Goal: Check status: Check status

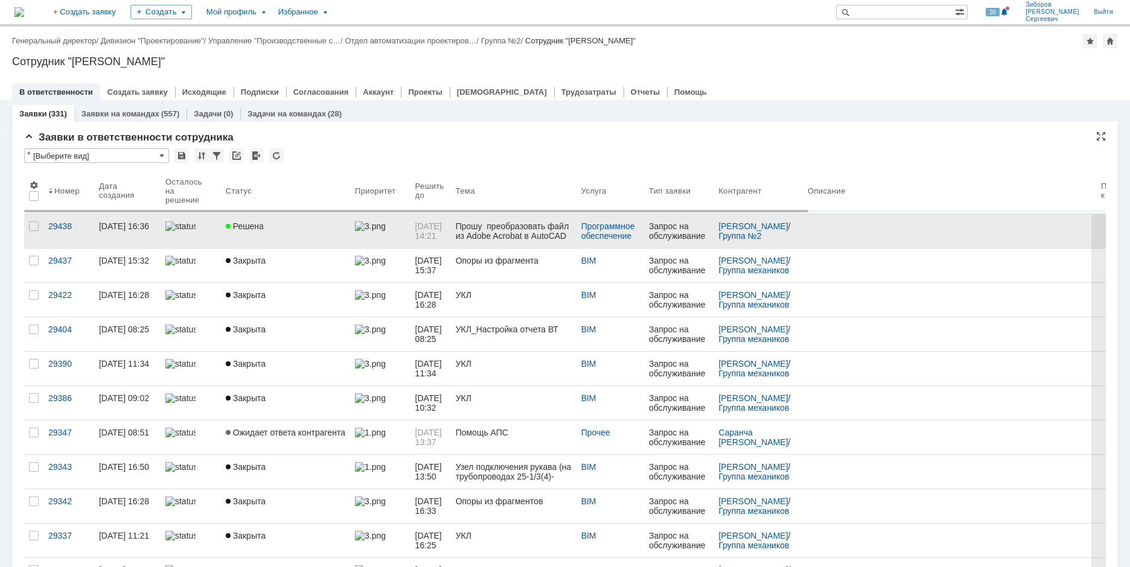
click at [264, 234] on link "Решена" at bounding box center [285, 231] width 129 height 34
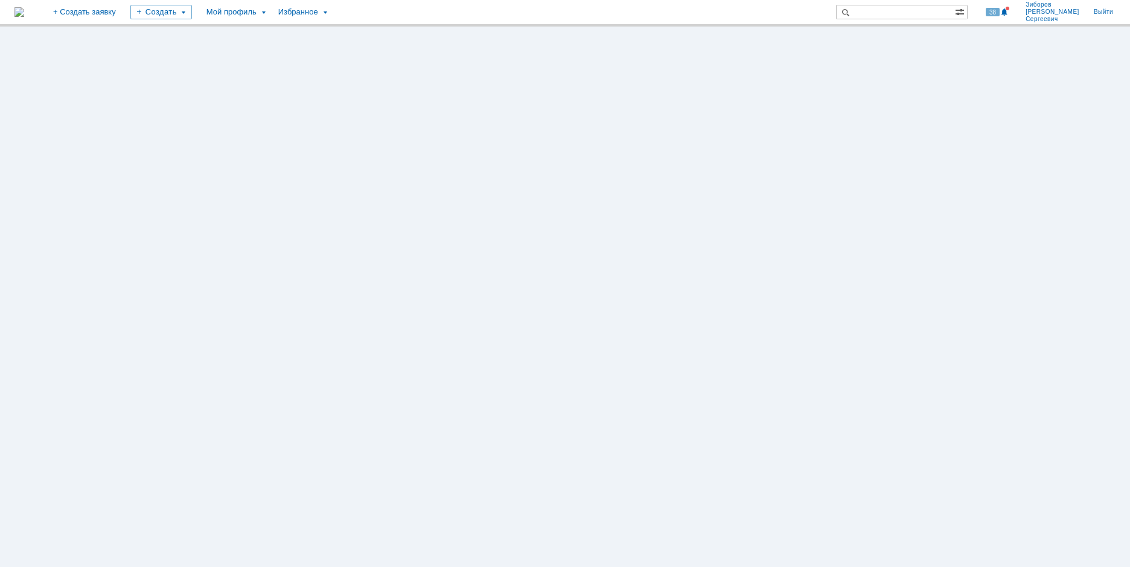
click at [24, 9] on img at bounding box center [19, 12] width 10 height 10
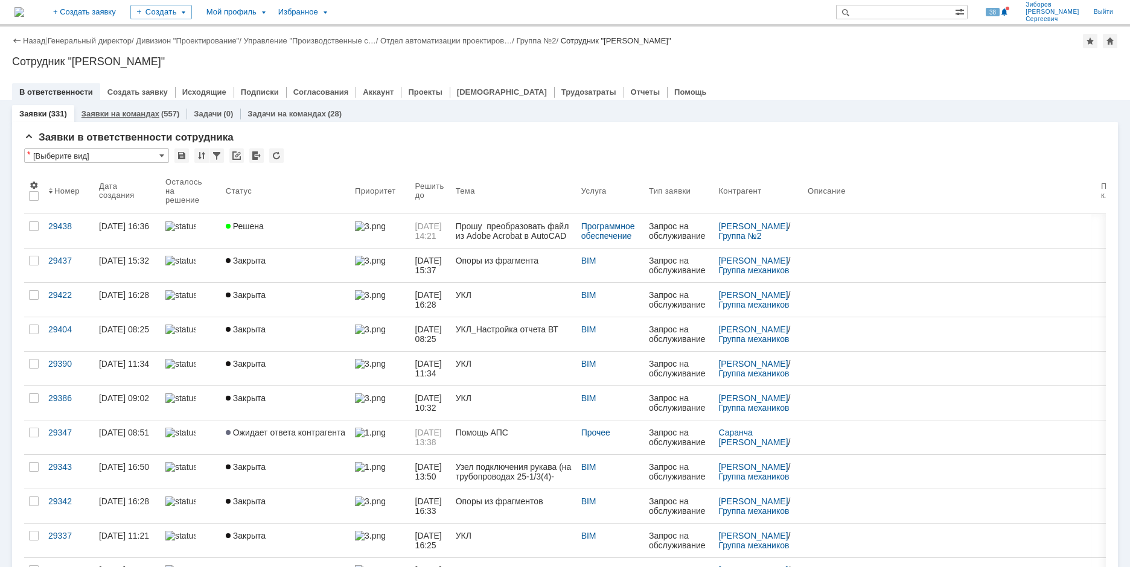
click at [133, 116] on link "Заявки на командах" at bounding box center [120, 113] width 78 height 9
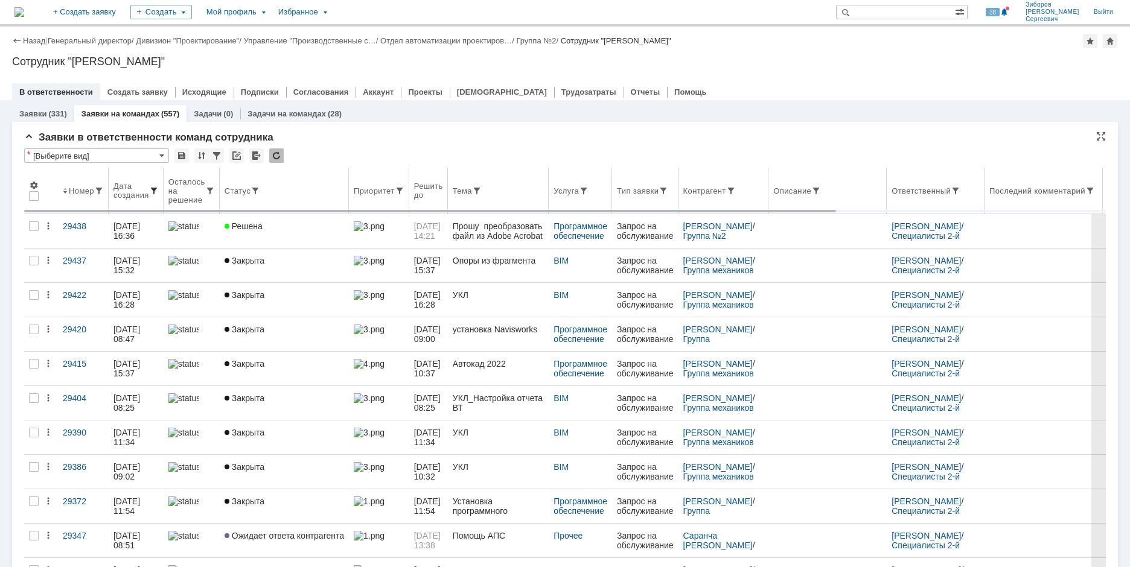
click at [156, 190] on span at bounding box center [154, 191] width 10 height 10
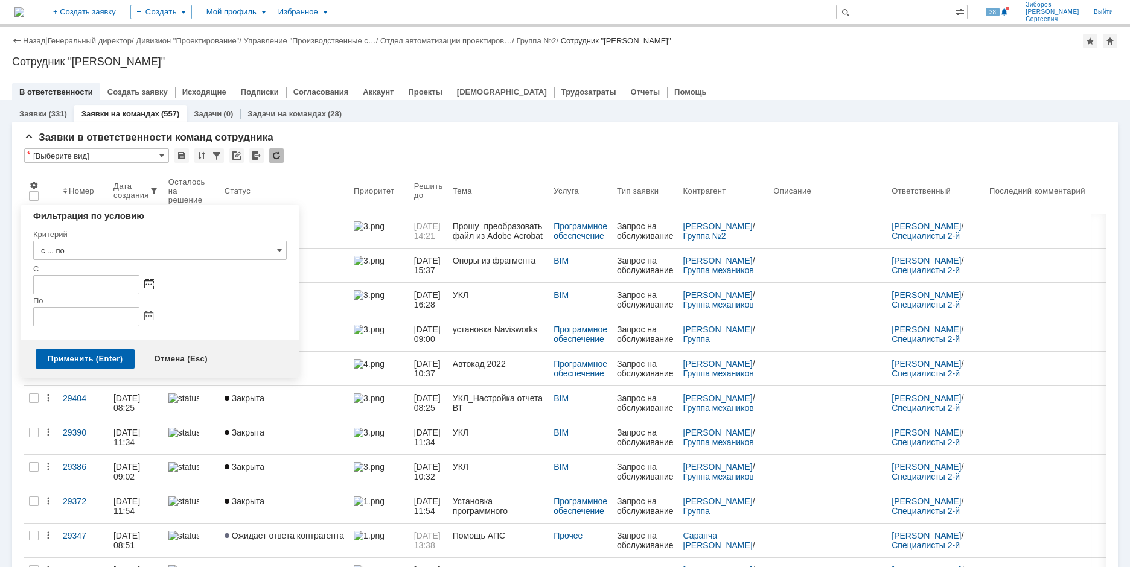
click at [148, 284] on span at bounding box center [148, 285] width 9 height 10
click at [67, 310] on div at bounding box center [67, 312] width 8 height 8
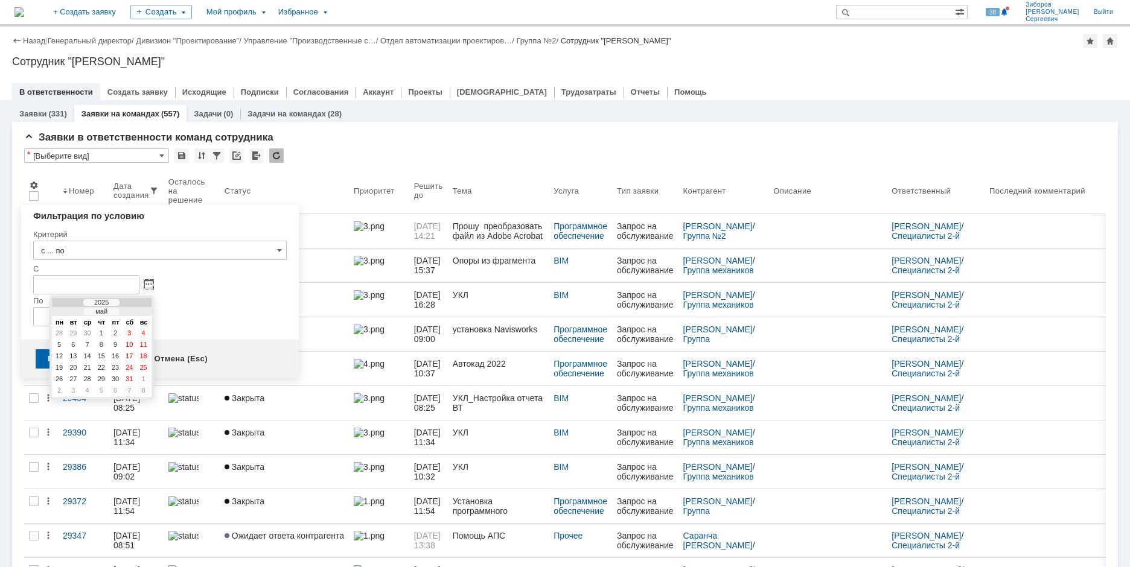
click at [67, 310] on div at bounding box center [67, 312] width 8 height 8
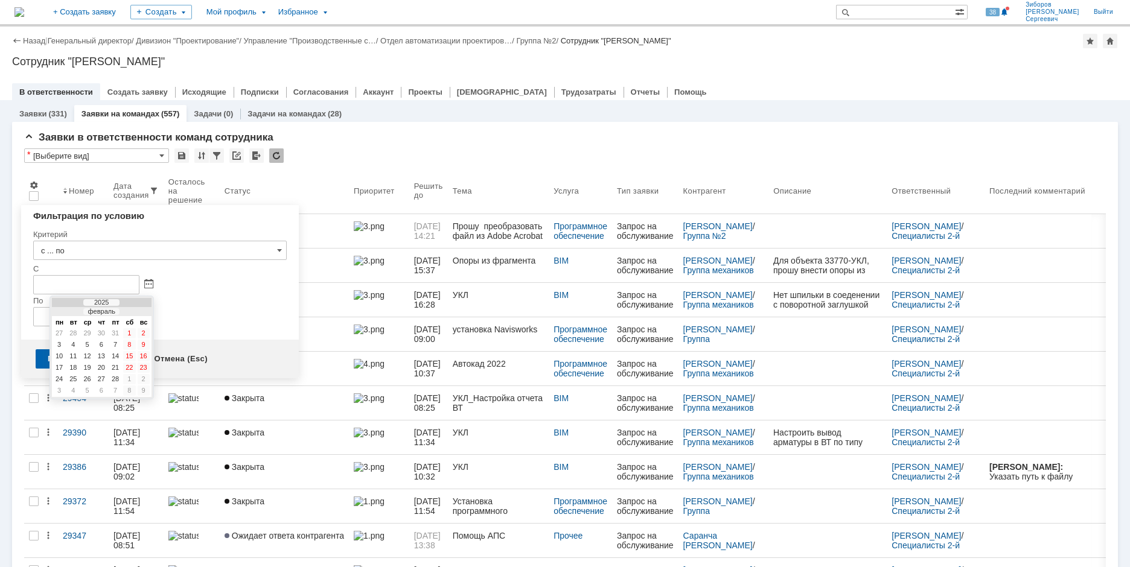
click at [67, 310] on div at bounding box center [67, 312] width 8 height 8
click at [88, 331] on div "1" at bounding box center [87, 333] width 12 height 10
type input "[DATE] 00:00"
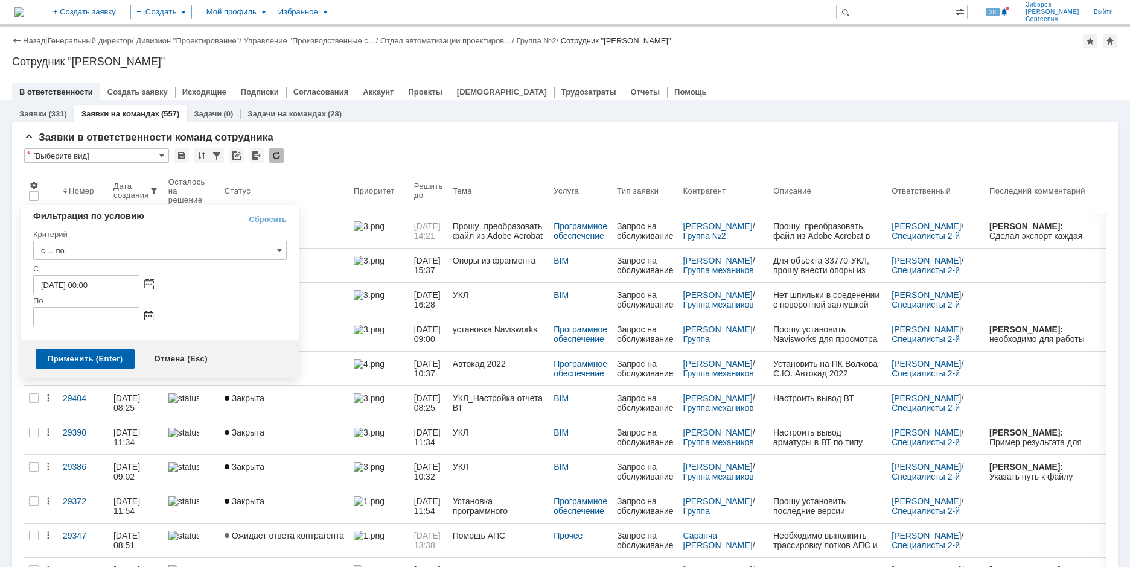
click at [148, 317] on span at bounding box center [148, 317] width 9 height 10
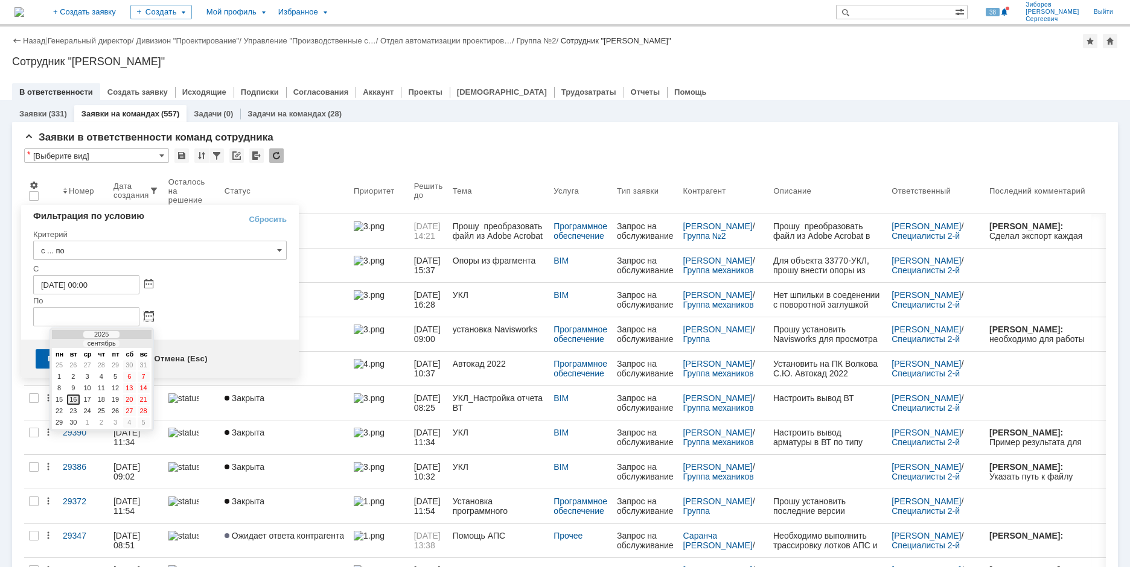
click at [75, 400] on div "16" at bounding box center [73, 400] width 12 height 10
type input "[DATE] 23:59"
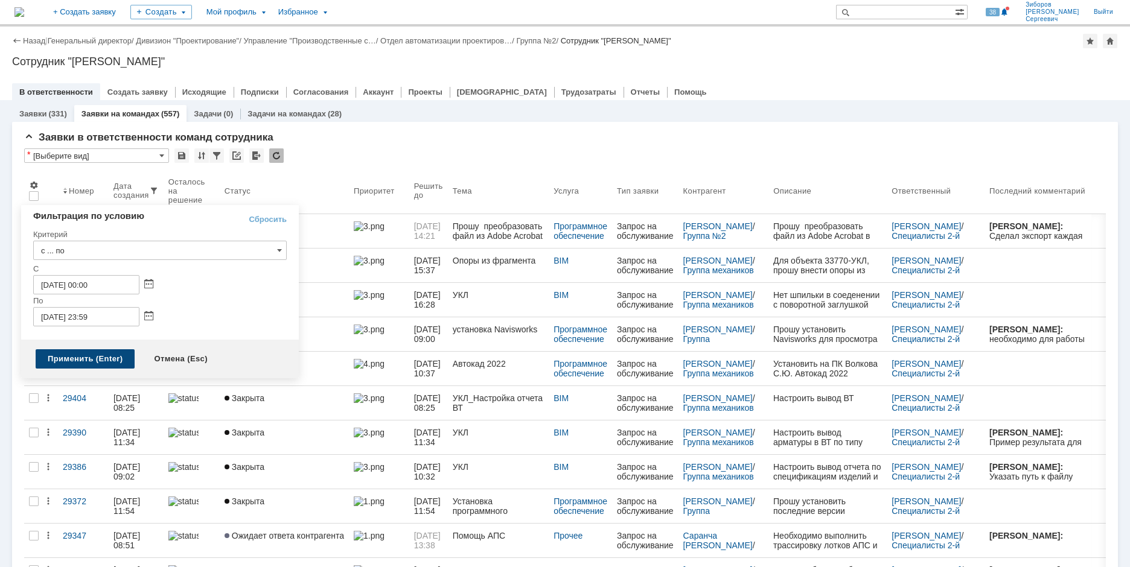
click at [82, 358] on div "Применить (Enter)" at bounding box center [85, 358] width 99 height 19
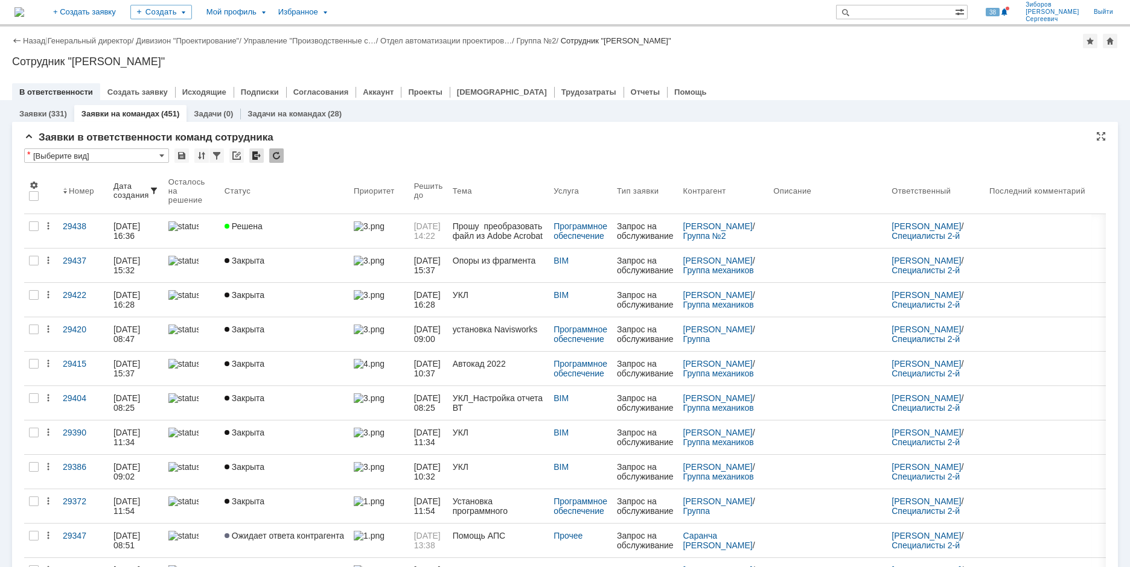
click at [258, 156] on div at bounding box center [256, 155] width 14 height 14
